Goal: Navigation & Orientation: Find specific page/section

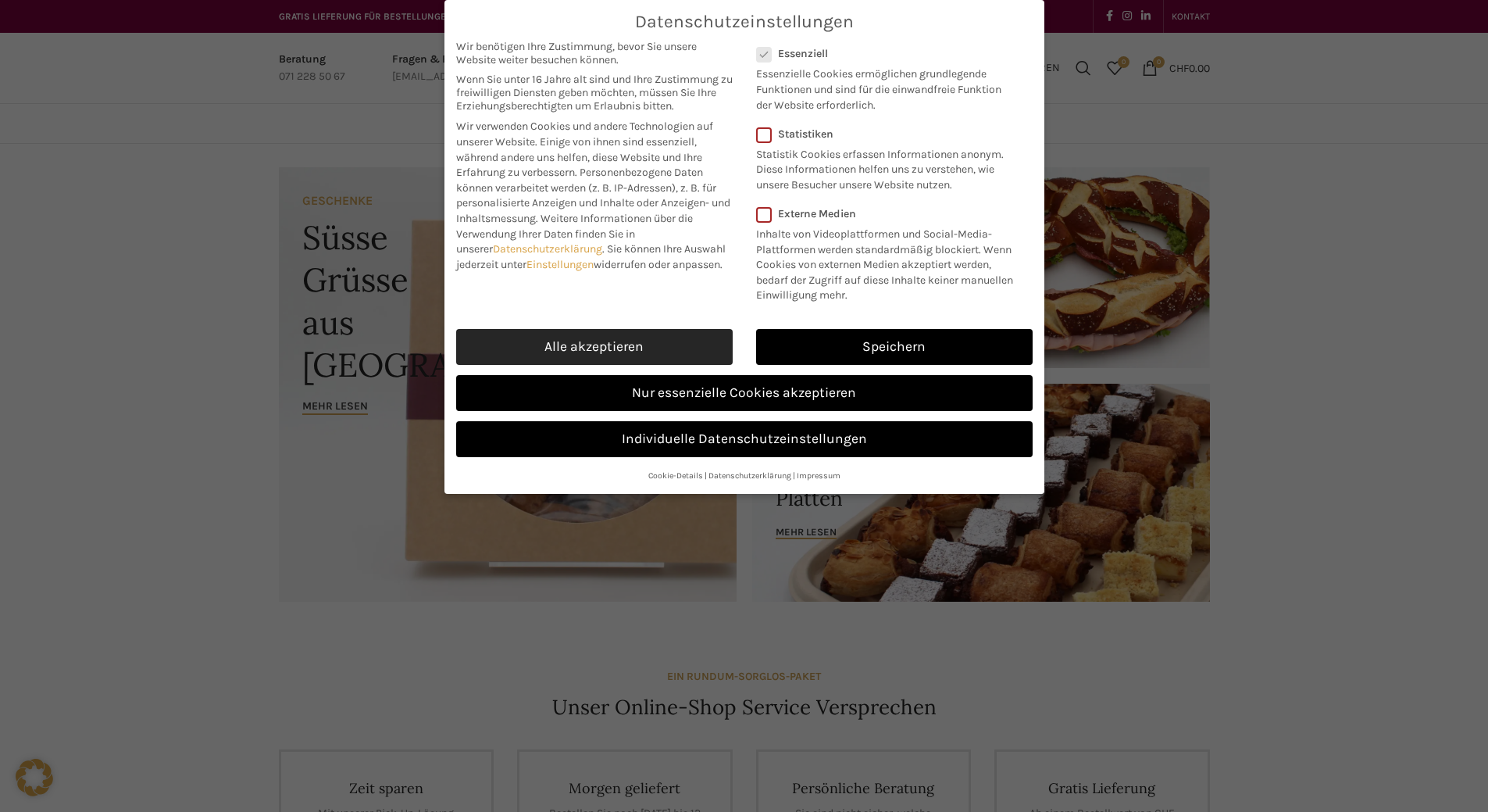
click at [640, 365] on link "Alle akzeptieren" at bounding box center [595, 347] width 277 height 36
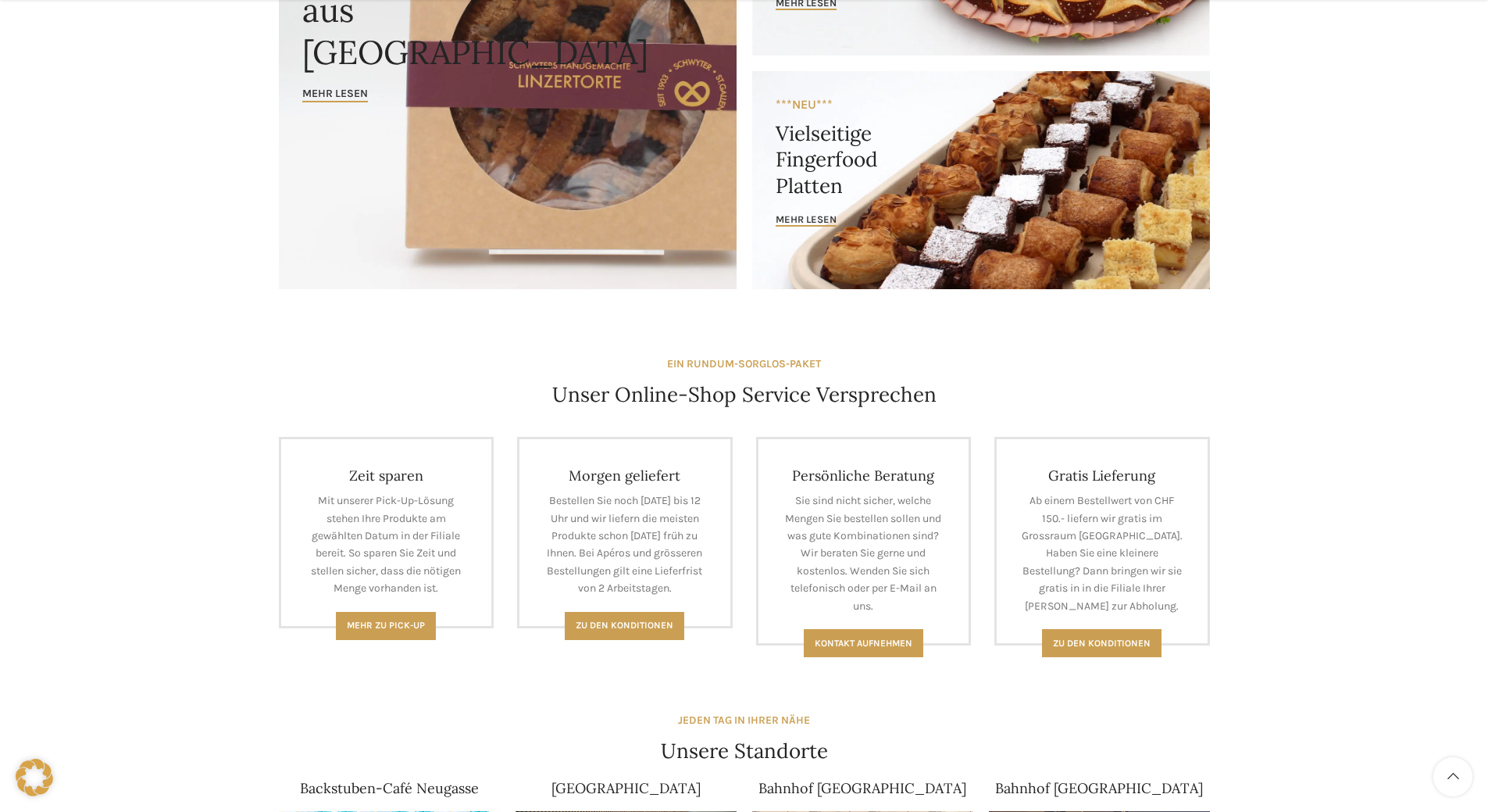
scroll to position [781, 0]
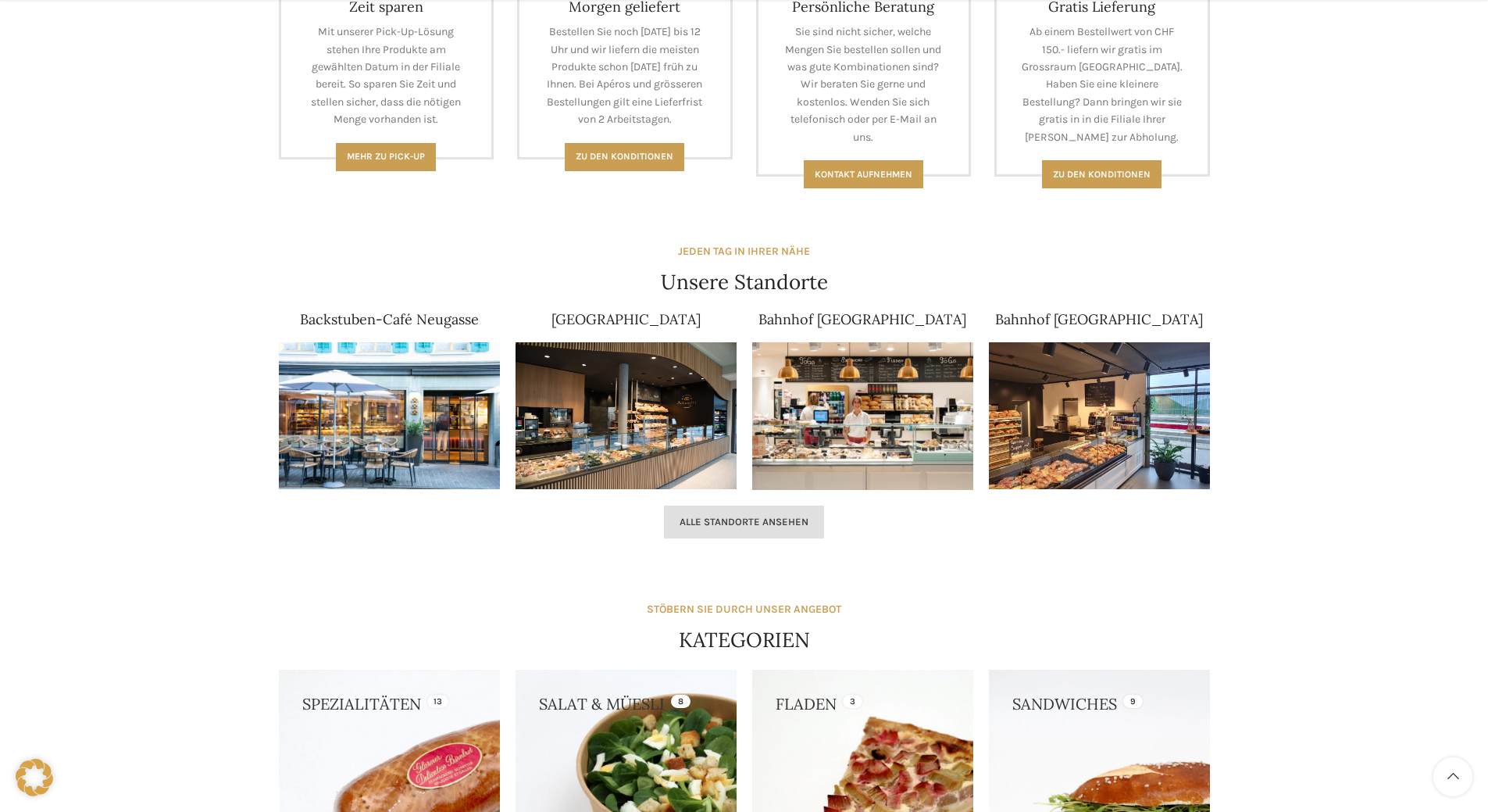
click at [709, 535] on link "Alle Standorte ansehen" at bounding box center [744, 522] width 160 height 33
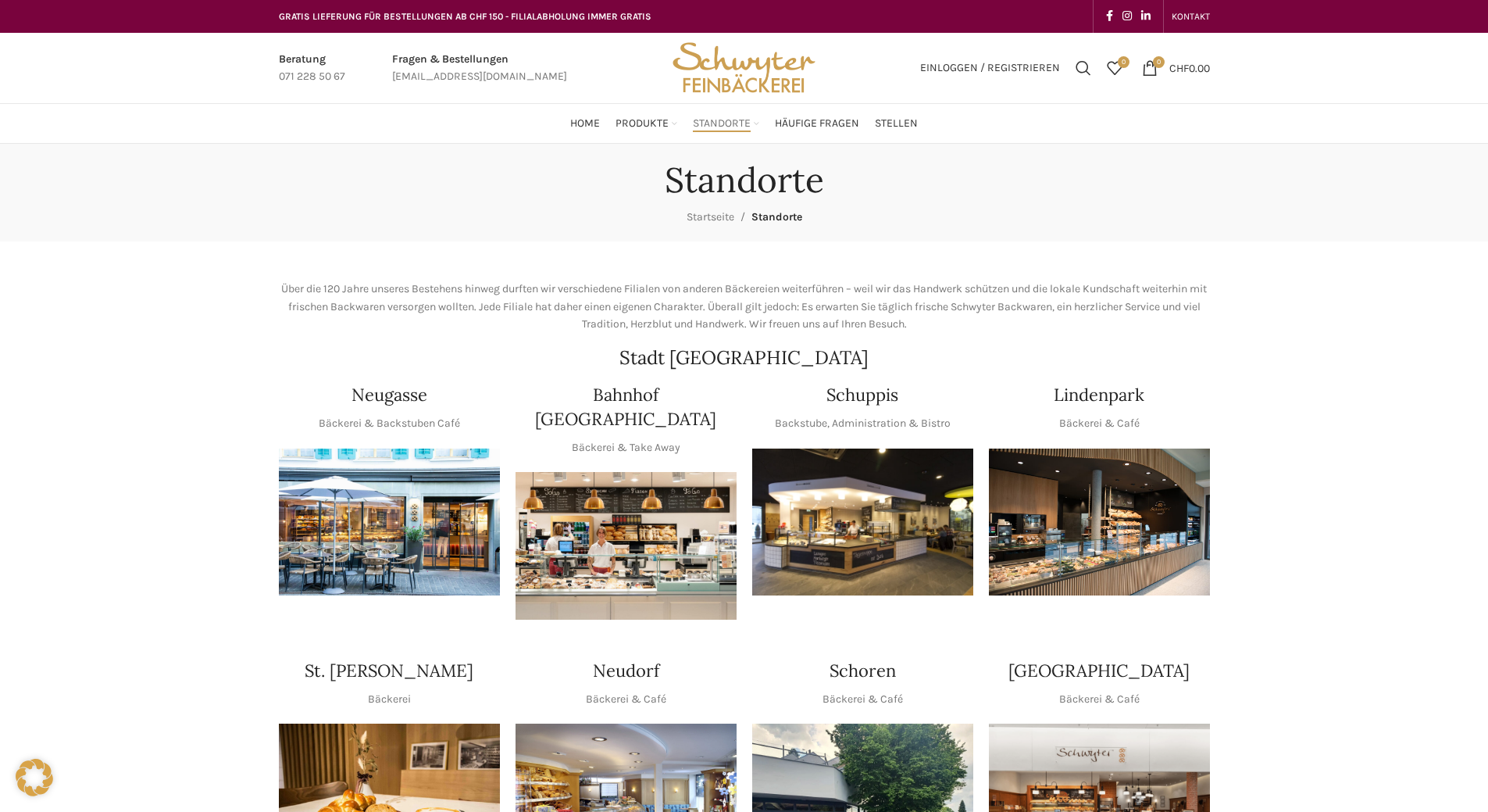
click at [864, 507] on img "1 / 1" at bounding box center [863, 522] width 221 height 147
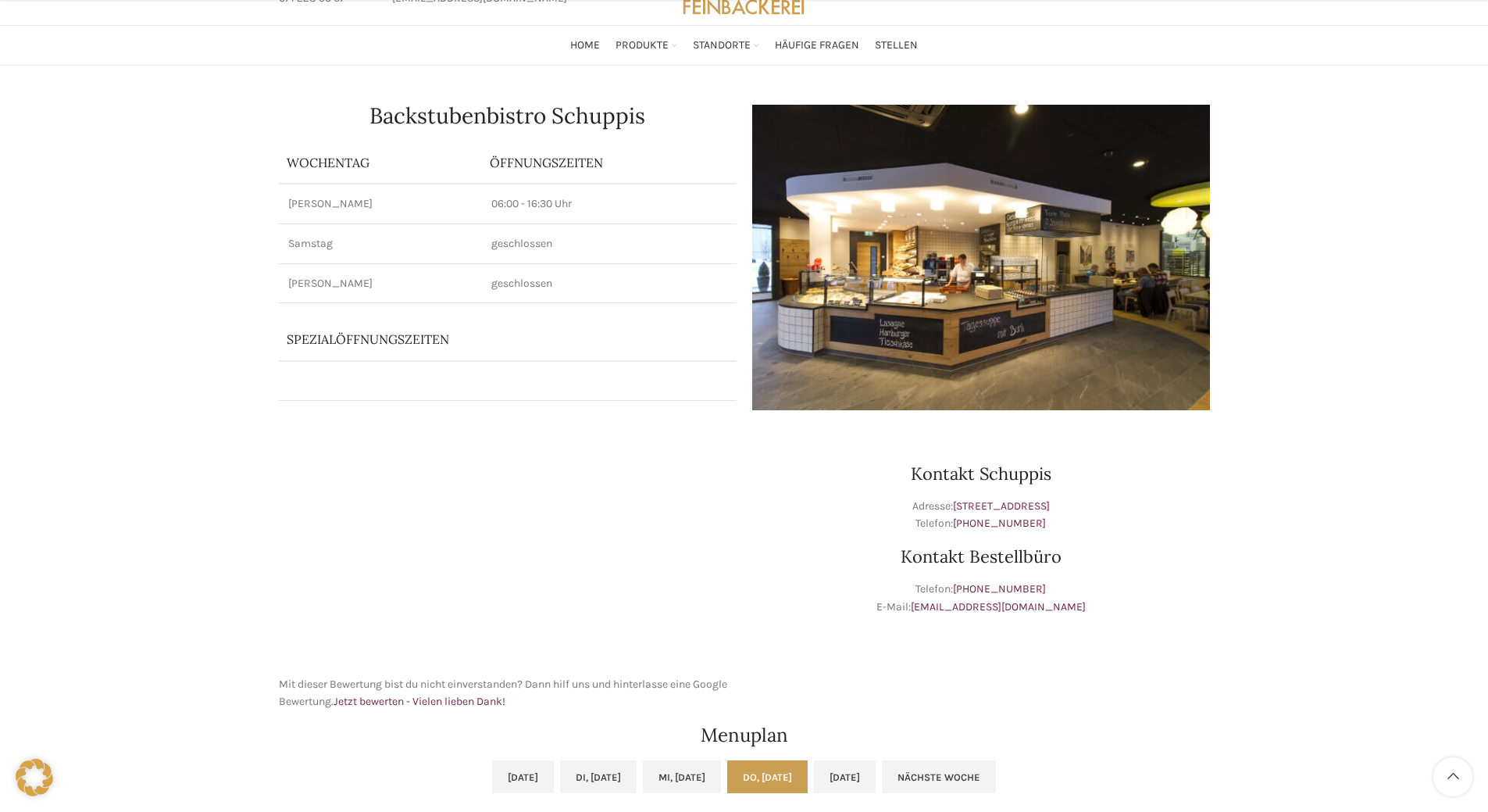
scroll to position [469, 0]
